Goal: Transaction & Acquisition: Purchase product/service

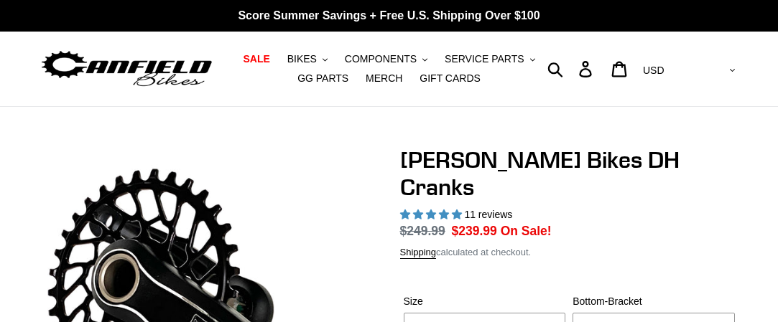
select select "highest-rating"
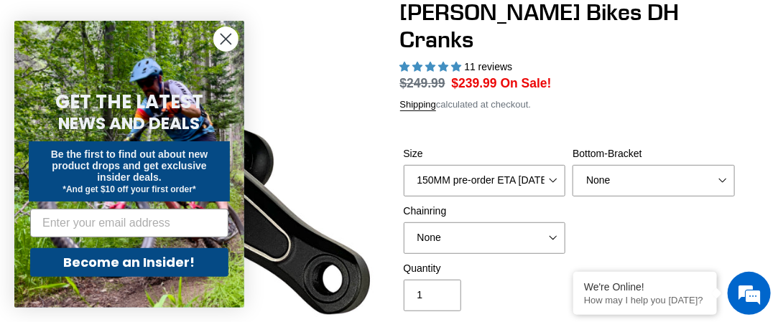
click at [404, 165] on select "150MM pre-order ETA [DATE] 155MM pre-order ETA [DATE] 160MM pre-order ETA [DATE…" at bounding box center [485, 181] width 162 height 32
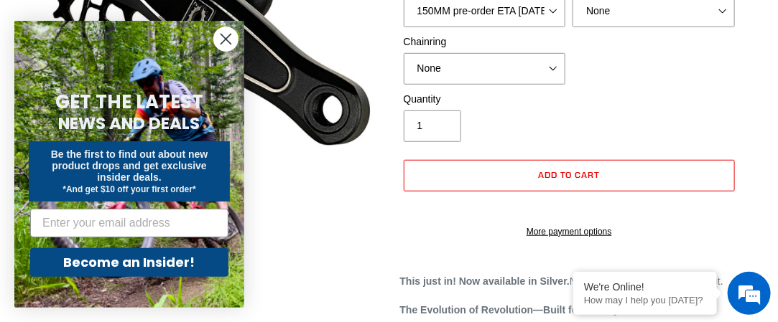
scroll to position [273, 0]
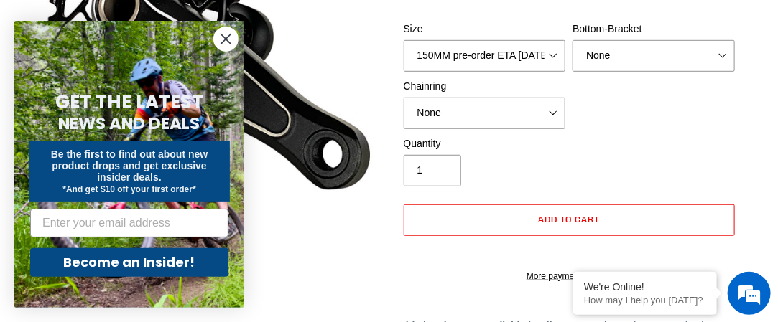
click at [226, 44] on circle "Close dialog" at bounding box center [226, 39] width 24 height 24
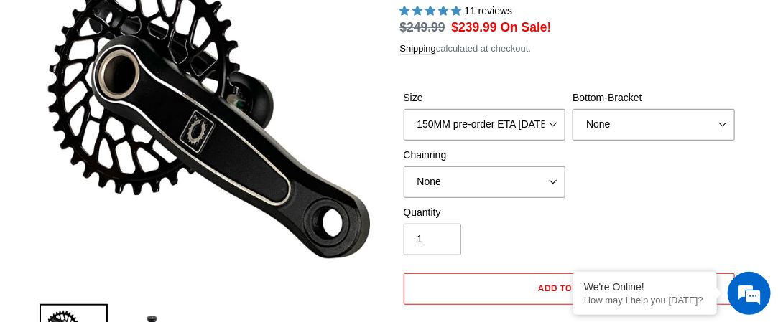
scroll to position [208, 0]
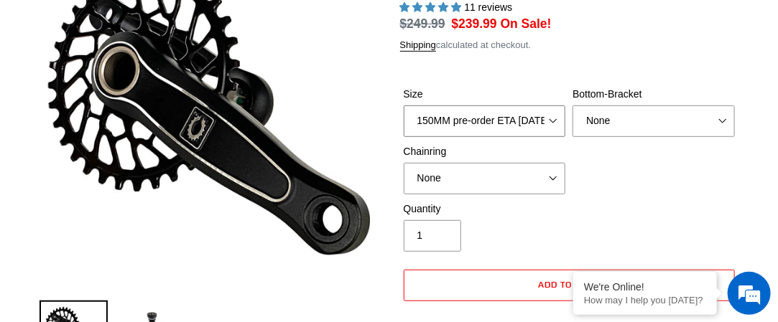
click at [432, 106] on select "150MM pre-order ETA 9/30/25 155MM pre-order ETA 9/30/25 160MM pre-order ETA 9/3…" at bounding box center [485, 122] width 162 height 32
click at [404, 106] on select "150MM pre-order ETA 9/30/25 155MM pre-order ETA 9/30/25 160MM pre-order ETA 9/3…" at bounding box center [485, 122] width 162 height 32
click at [444, 106] on select "150MM pre-order ETA 9/30/25 155MM pre-order ETA 9/30/25 160MM pre-order ETA 9/3…" at bounding box center [485, 122] width 162 height 32
select select "160MM pre-order ETA 9/30/25"
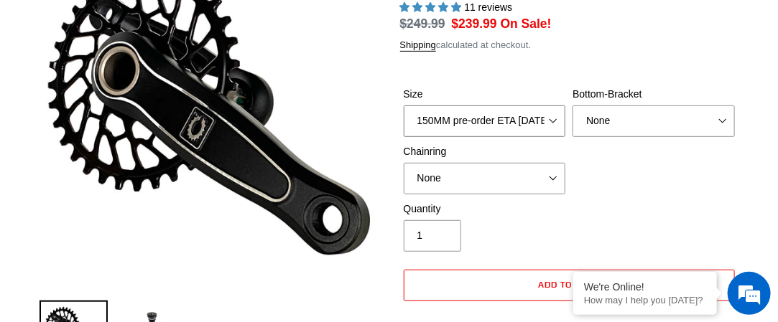
click at [404, 106] on select "150MM pre-order ETA 9/30/25 155MM pre-order ETA 9/30/25 160MM pre-order ETA 9/3…" at bounding box center [485, 122] width 162 height 32
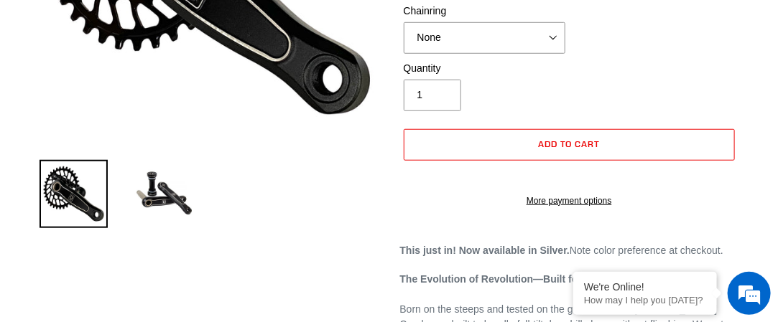
scroll to position [346, 0]
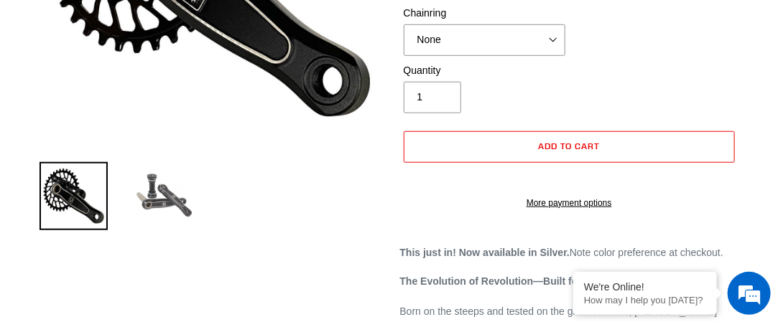
click at [164, 197] on img at bounding box center [163, 196] width 68 height 68
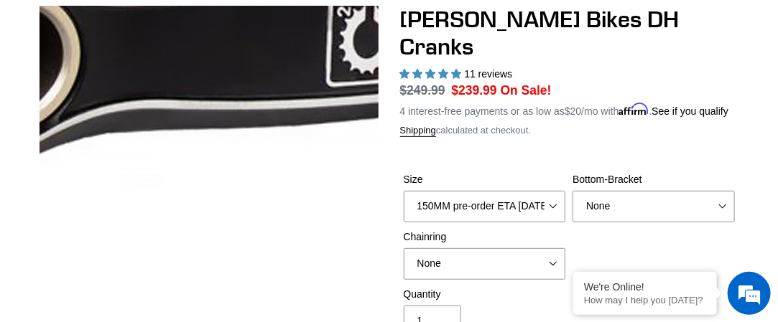
scroll to position [139, 0]
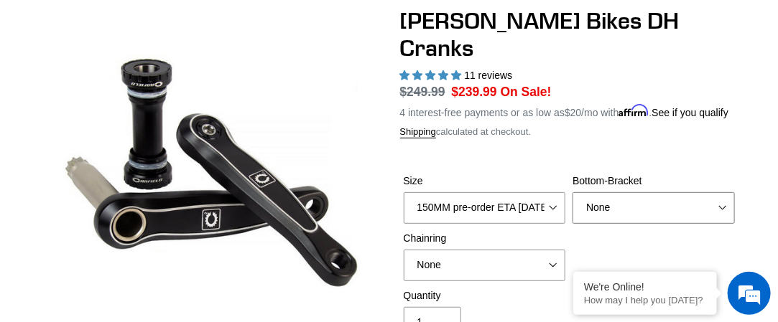
click at [602, 192] on select "None BSA Threaded 83mm" at bounding box center [653, 208] width 162 height 32
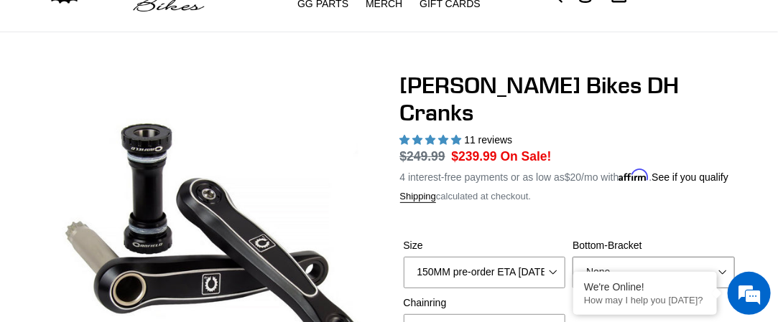
scroll to position [12, 0]
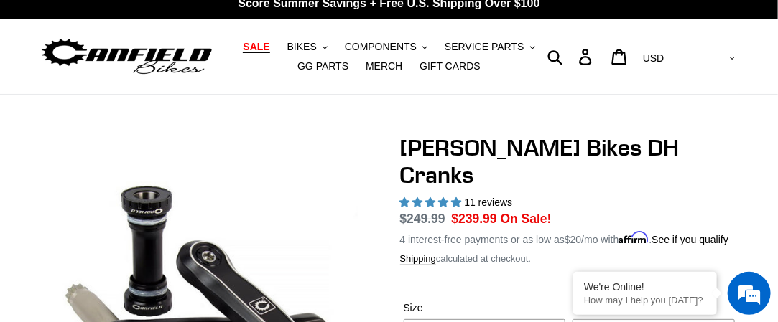
click at [243, 46] on span "SALE" at bounding box center [256, 47] width 27 height 12
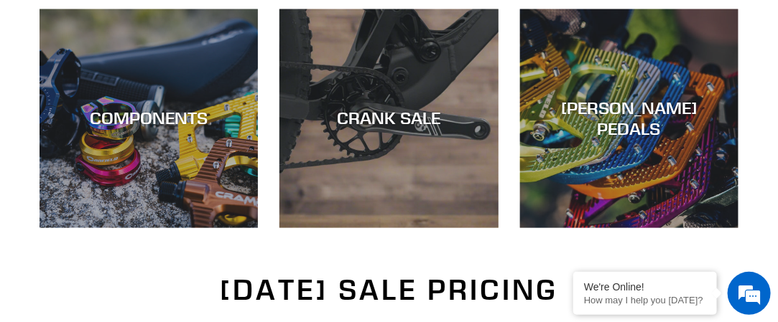
scroll to position [664, 0]
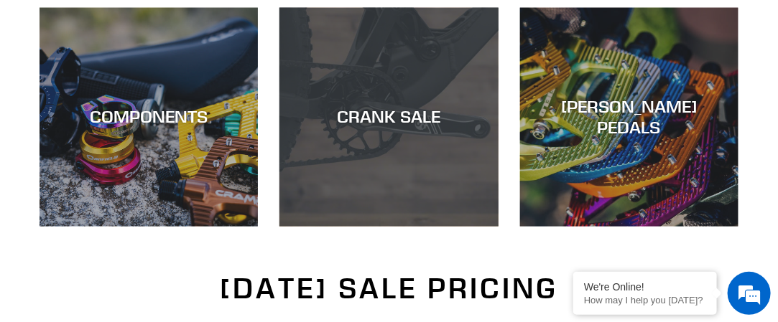
click at [403, 227] on div "CRANK SALE" at bounding box center [388, 227] width 218 height 0
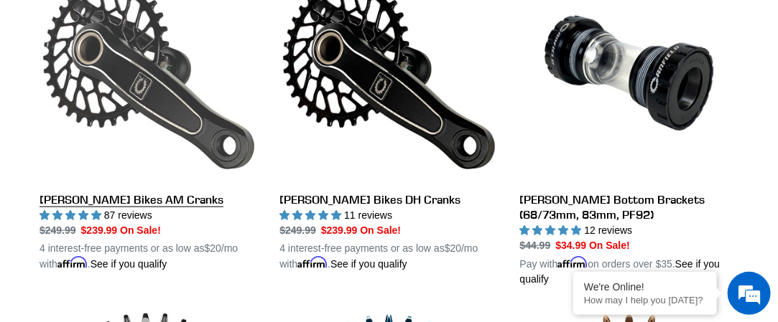
scroll to position [450, 0]
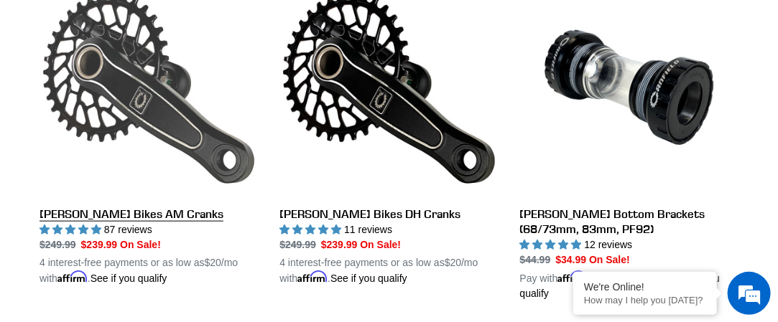
click at [134, 213] on link "[PERSON_NAME] Bikes AM Cranks" at bounding box center [148, 132] width 218 height 308
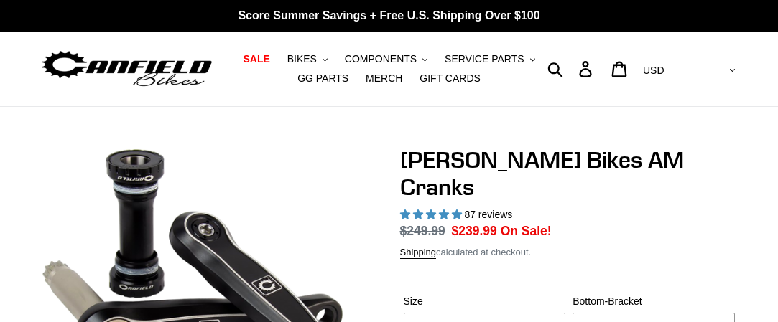
select select "highest-rating"
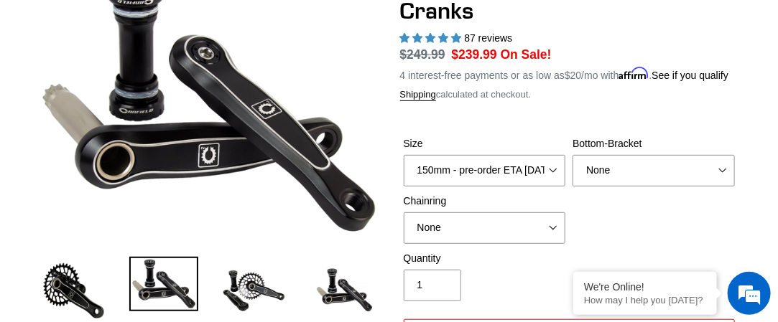
scroll to position [178, 0]
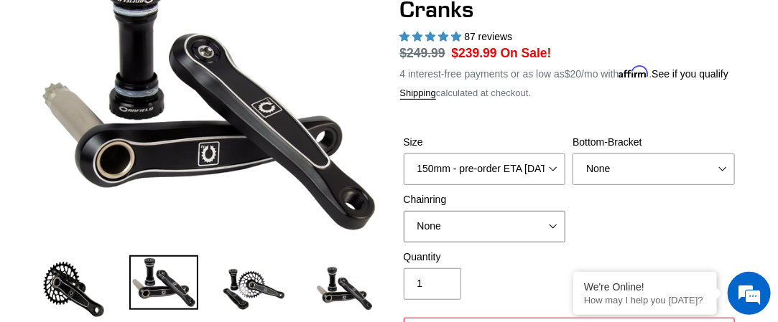
click at [497, 211] on select "None 30t Round (Boost 148) 30t Oval (Boost 148) 32t Round (Boost 148) 32t Oval …" at bounding box center [485, 227] width 162 height 32
click at [253, 281] on img at bounding box center [254, 290] width 68 height 68
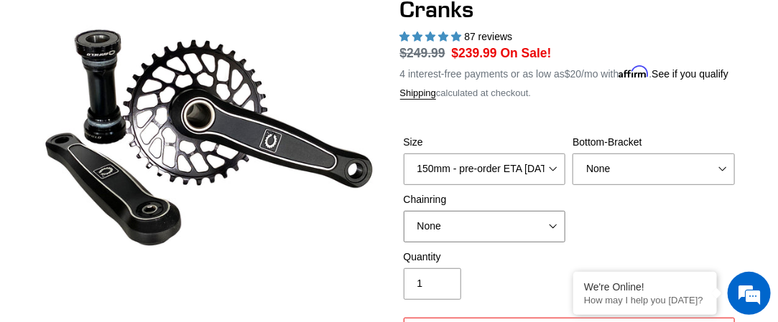
click at [473, 213] on select "None 30t Round (Boost 148) 30t Oval (Boost 148) 32t Round (Boost 148) 32t Oval …" at bounding box center [485, 227] width 162 height 32
click at [404, 211] on select "None 30t Round (Boost 148) 30t Oval (Boost 148) 32t Round (Boost 148) 32t Oval …" at bounding box center [485, 227] width 162 height 32
click at [457, 211] on select "None 30t Round (Boost 148) 30t Oval (Boost 148) 32t Round (Boost 148) 32t Oval …" at bounding box center [485, 227] width 162 height 32
select select "None"
click at [404, 211] on select "None 30t Round (Boost 148) 30t Oval (Boost 148) 32t Round (Boost 148) 32t Oval …" at bounding box center [485, 227] width 162 height 32
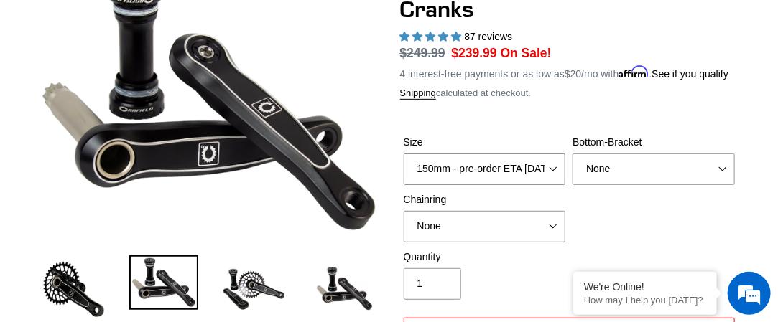
click at [457, 154] on select "150mm - pre-order ETA 9/30/25 155mm - pre-order ETA 9/30/25 160mm - pre-order E…" at bounding box center [485, 170] width 162 height 32
select select "165mm - pre-order ETA 9/30/25"
click at [404, 154] on select "150mm - pre-order ETA 9/30/25 155mm - pre-order ETA 9/30/25 160mm - pre-order E…" at bounding box center [485, 170] width 162 height 32
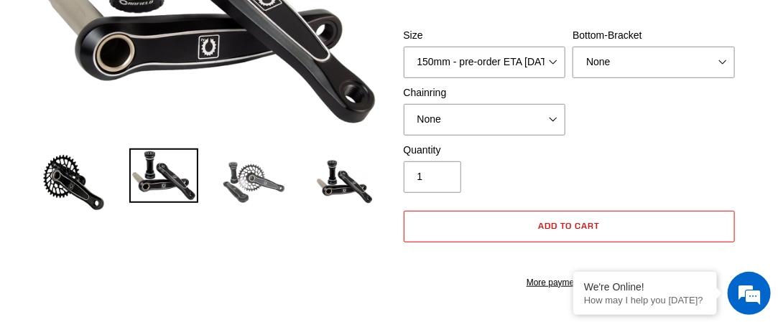
scroll to position [286, 0]
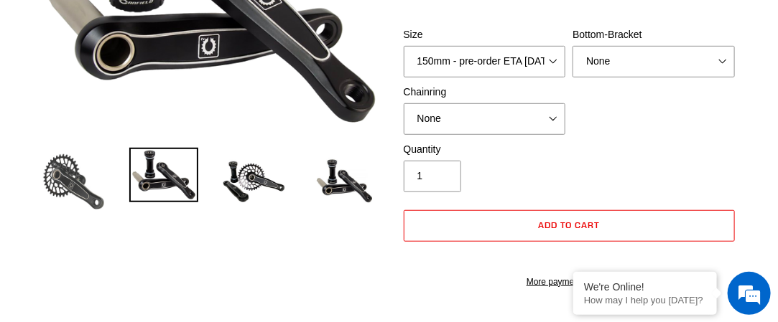
click at [76, 197] on img at bounding box center [73, 182] width 68 height 68
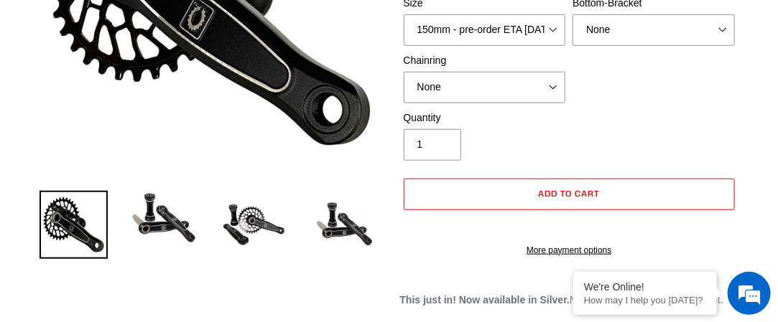
scroll to position [319, 0]
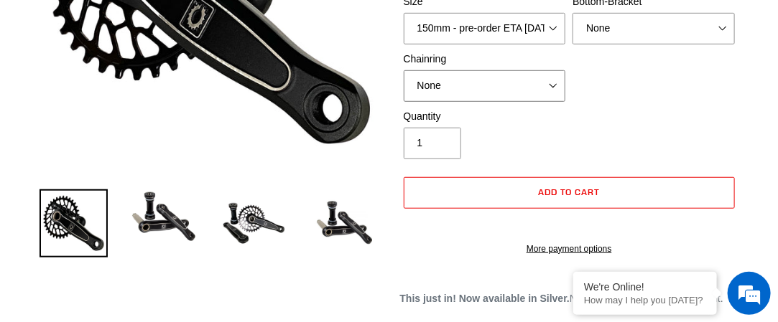
click at [432, 70] on select "None 30t Round (Boost 148) 30t Oval (Boost 148) 32t Round (Boost 148) 32t Oval …" at bounding box center [485, 86] width 162 height 32
click at [620, 109] on div "Quantity 1" at bounding box center [569, 137] width 339 height 57
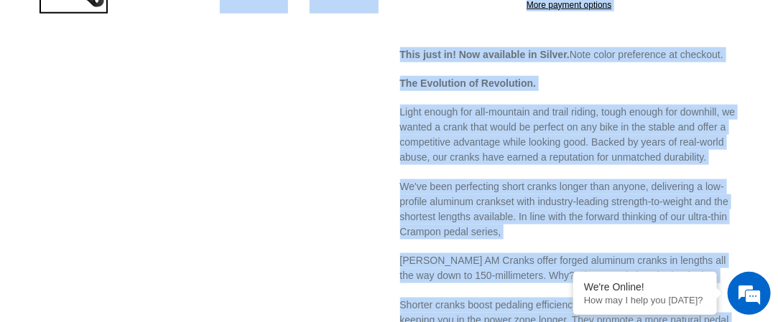
scroll to position [0, 0]
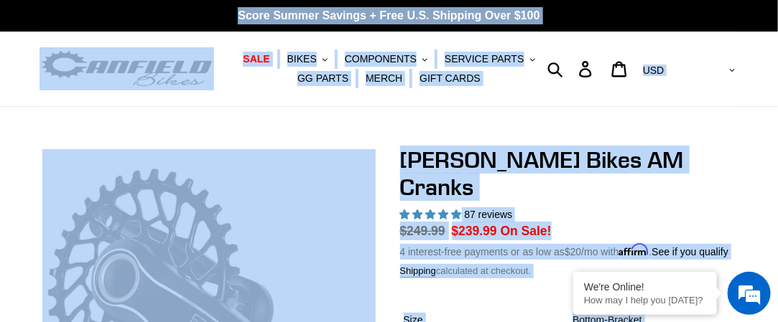
drag, startPoint x: 323, startPoint y: 168, endPoint x: 106, endPoint y: -78, distance: 327.7
